Goal: Task Accomplishment & Management: Manage account settings

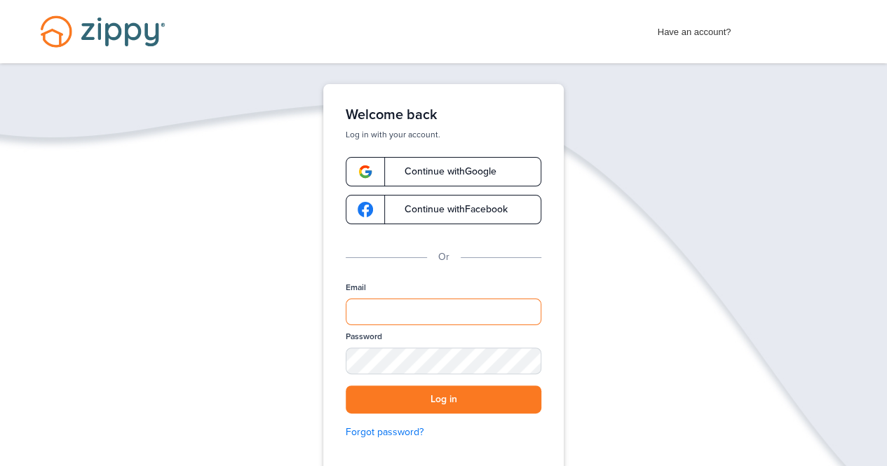
click at [376, 311] on input "Email" at bounding box center [444, 312] width 196 height 27
type input "**********"
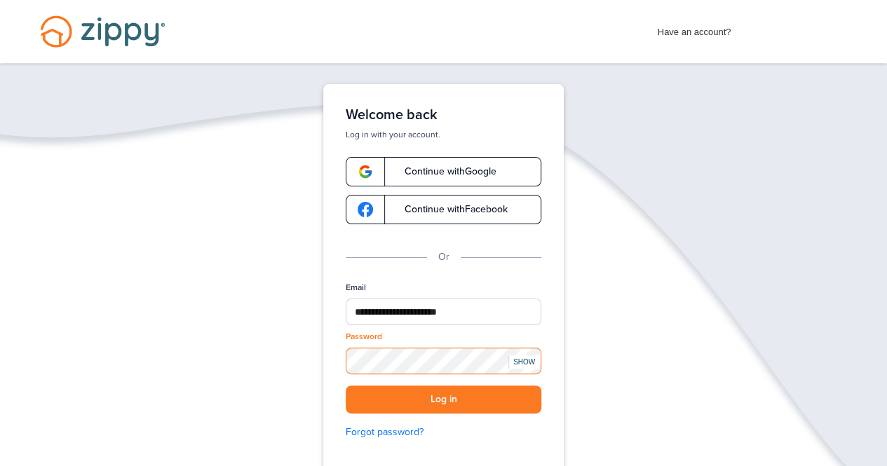
click at [346, 386] on button "Log in" at bounding box center [444, 400] width 196 height 29
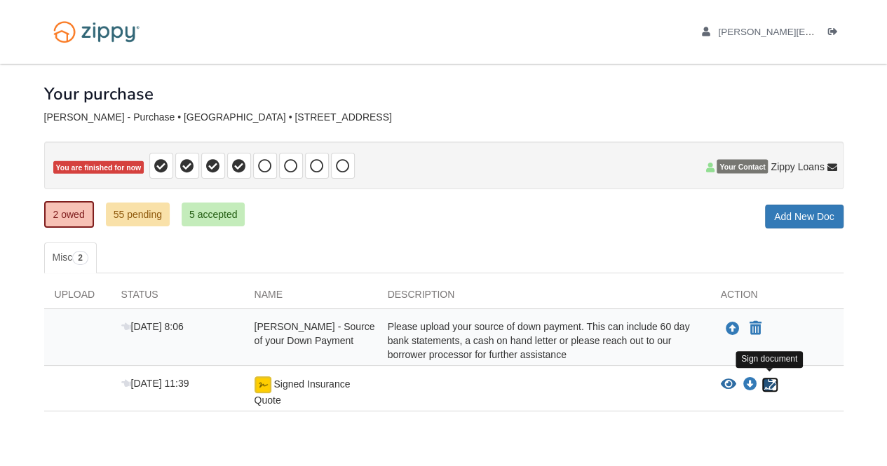
click at [771, 384] on icon "Sign Form" at bounding box center [769, 385] width 15 height 14
